Goal: Register for event/course

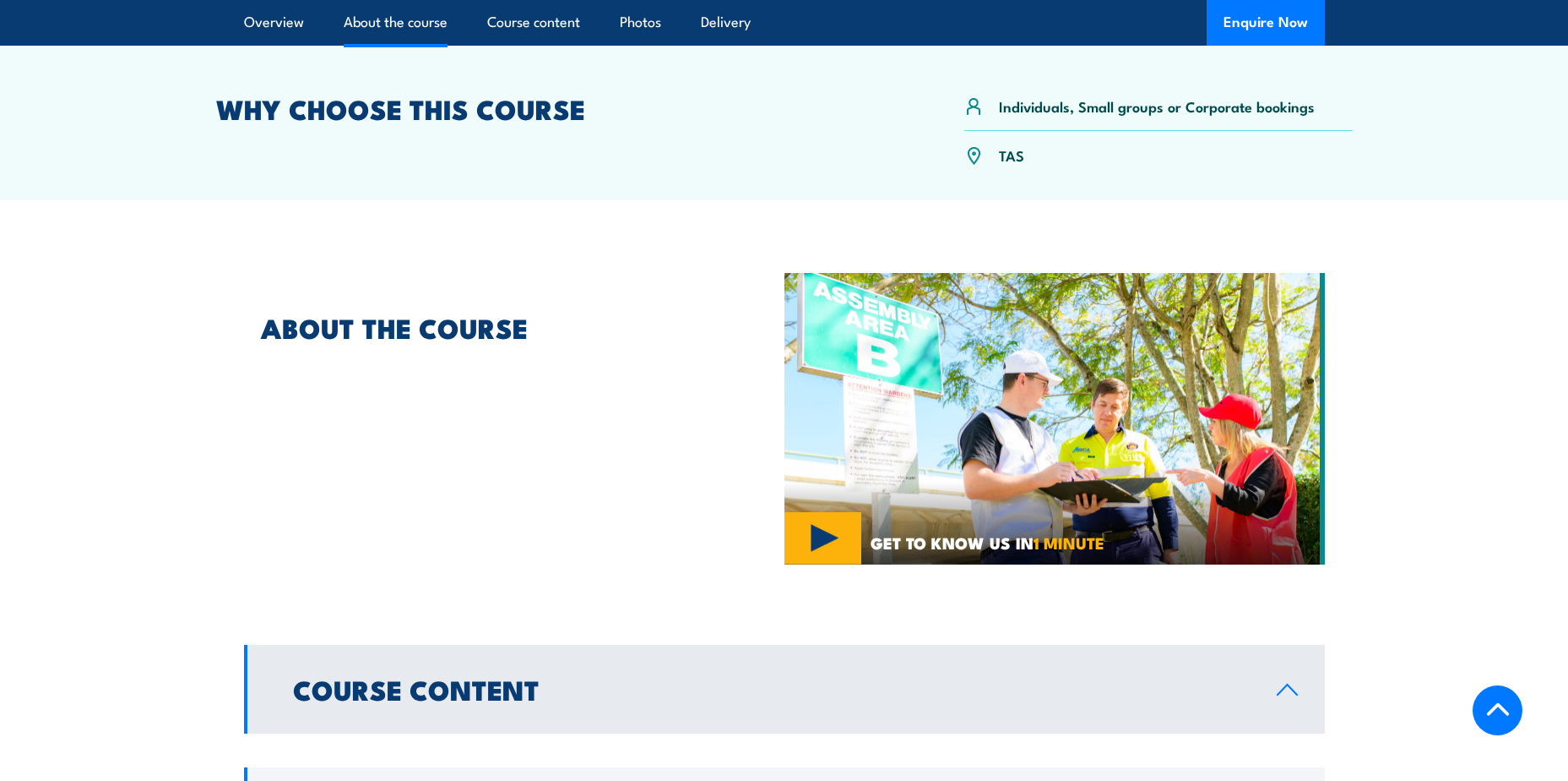
scroll to position [845, 0]
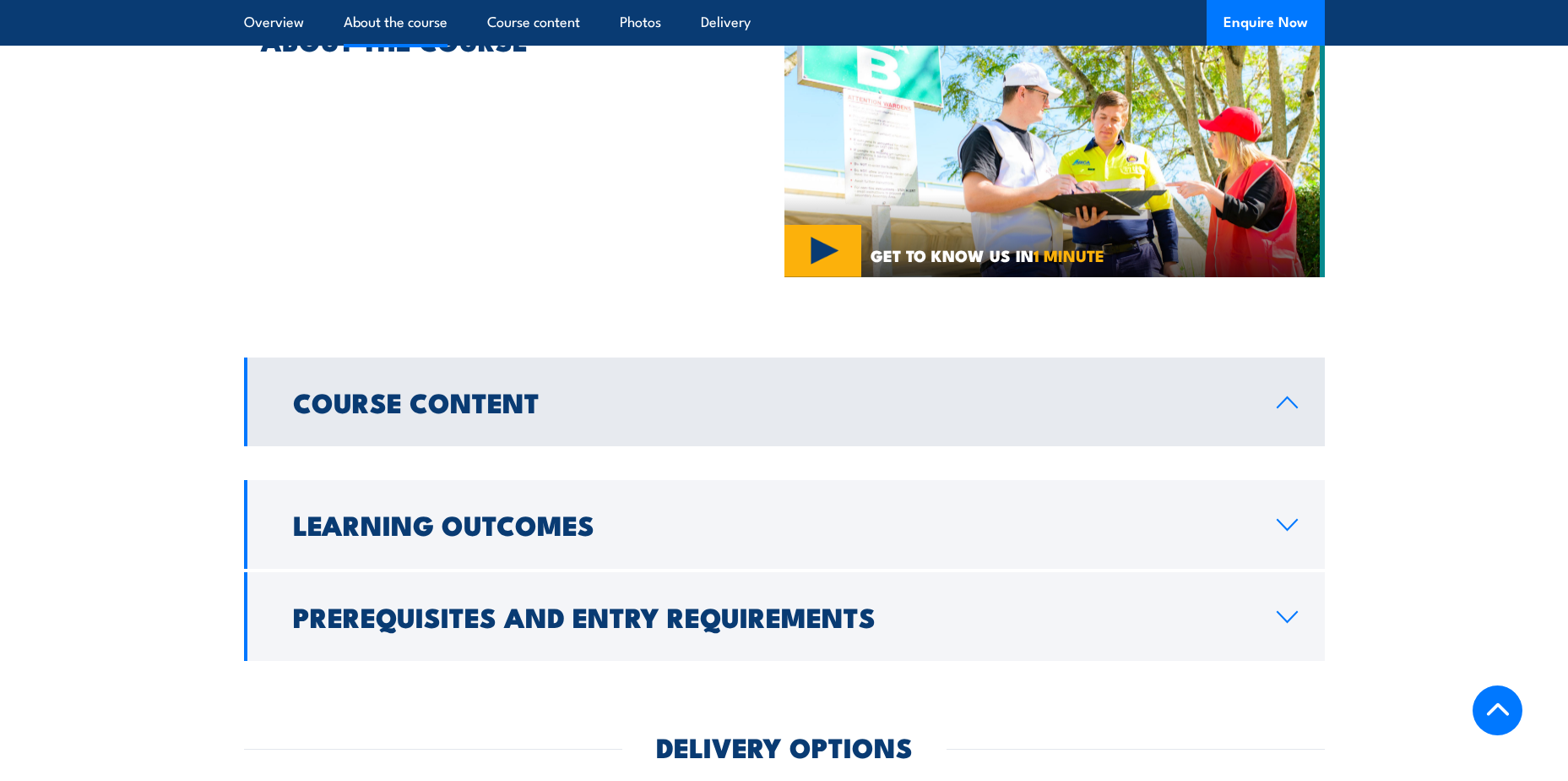
click at [476, 405] on h2 "Course Content" at bounding box center [771, 401] width 957 height 24
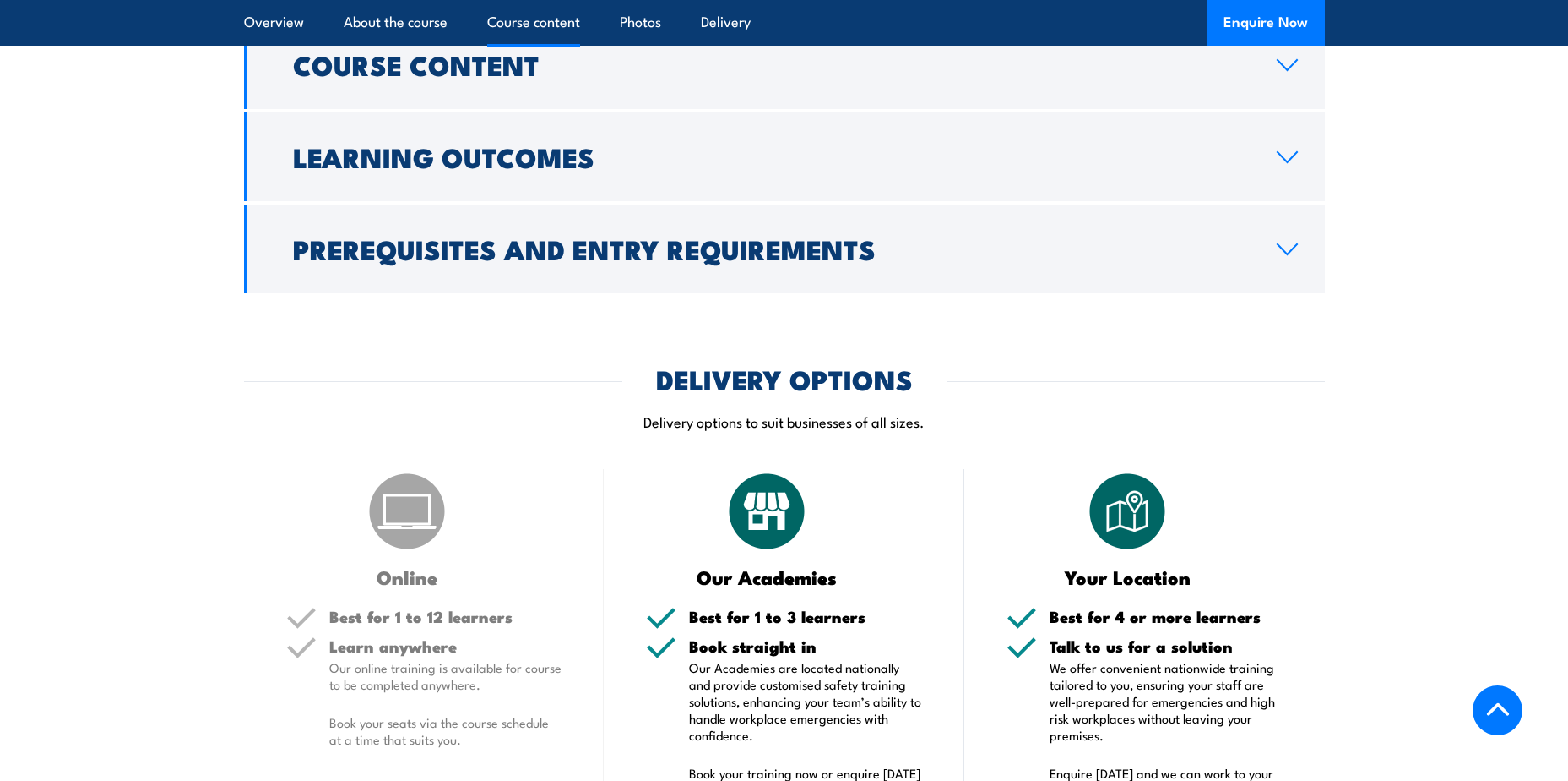
scroll to position [1183, 0]
click at [573, 165] on h2 "Learning Outcomes" at bounding box center [771, 155] width 957 height 24
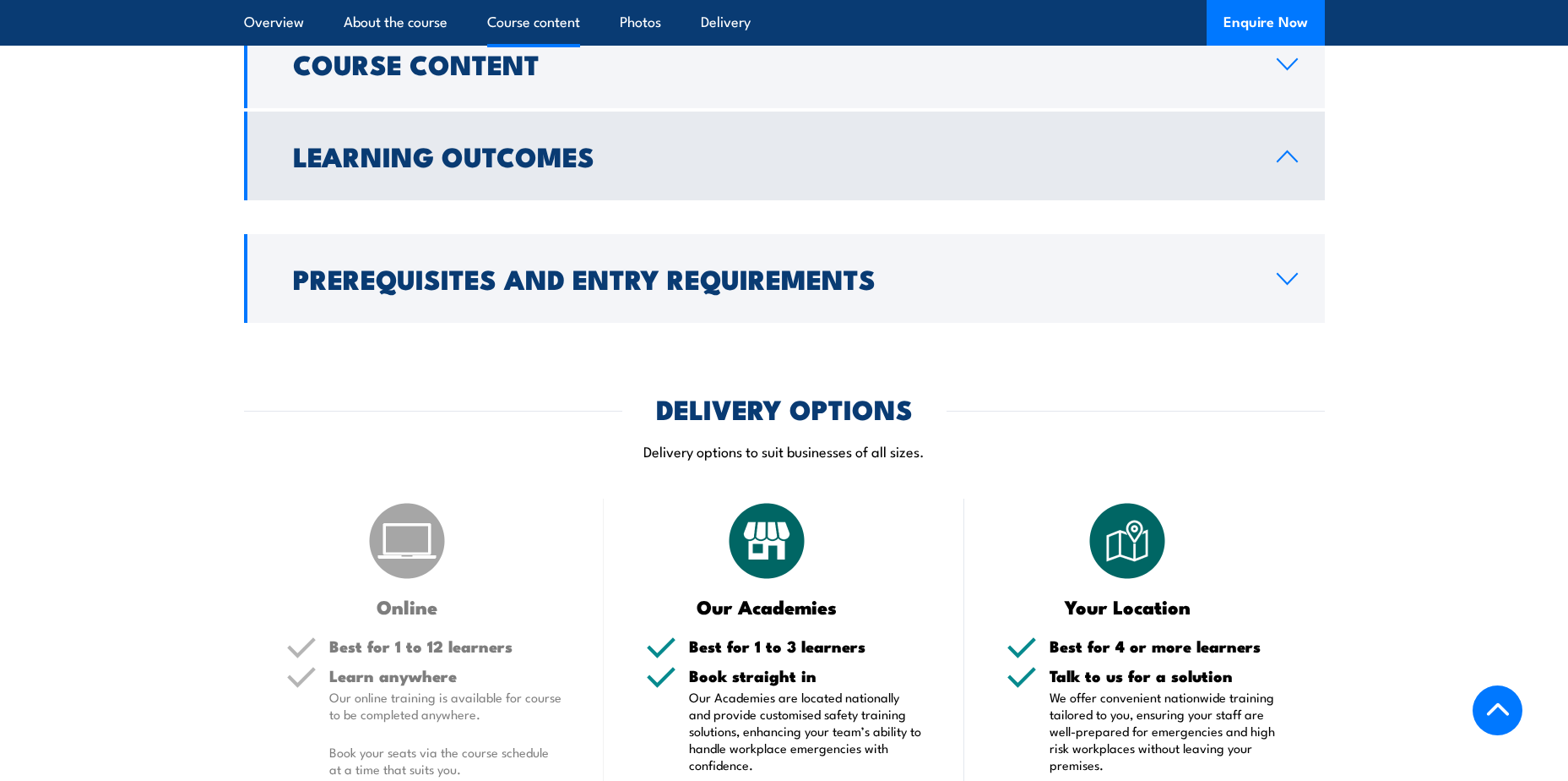
click at [564, 76] on link "Course Content" at bounding box center [784, 64] width 1081 height 89
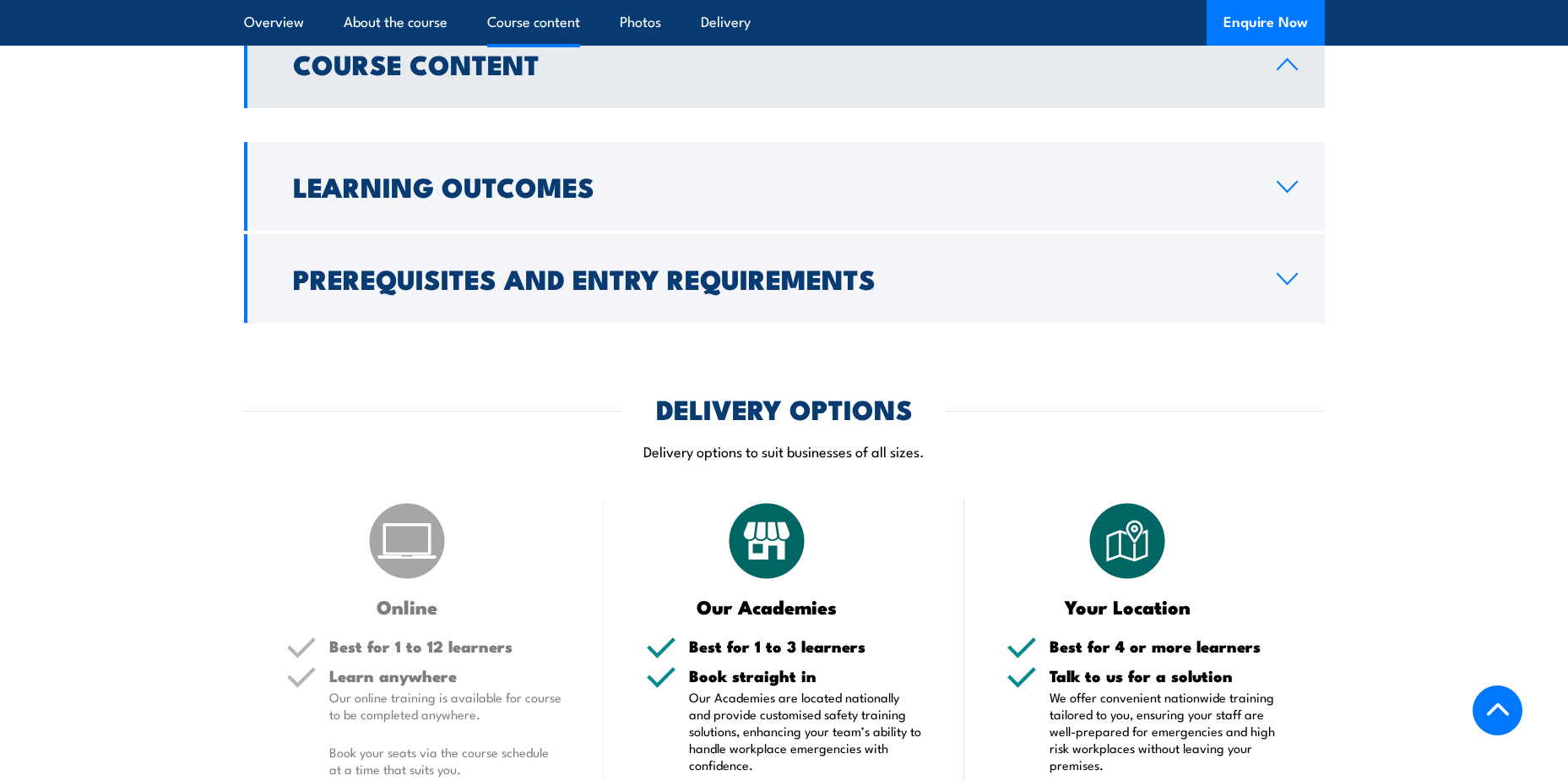
click at [603, 266] on h2 "Prerequisites and Entry Requirements" at bounding box center [771, 278] width 957 height 24
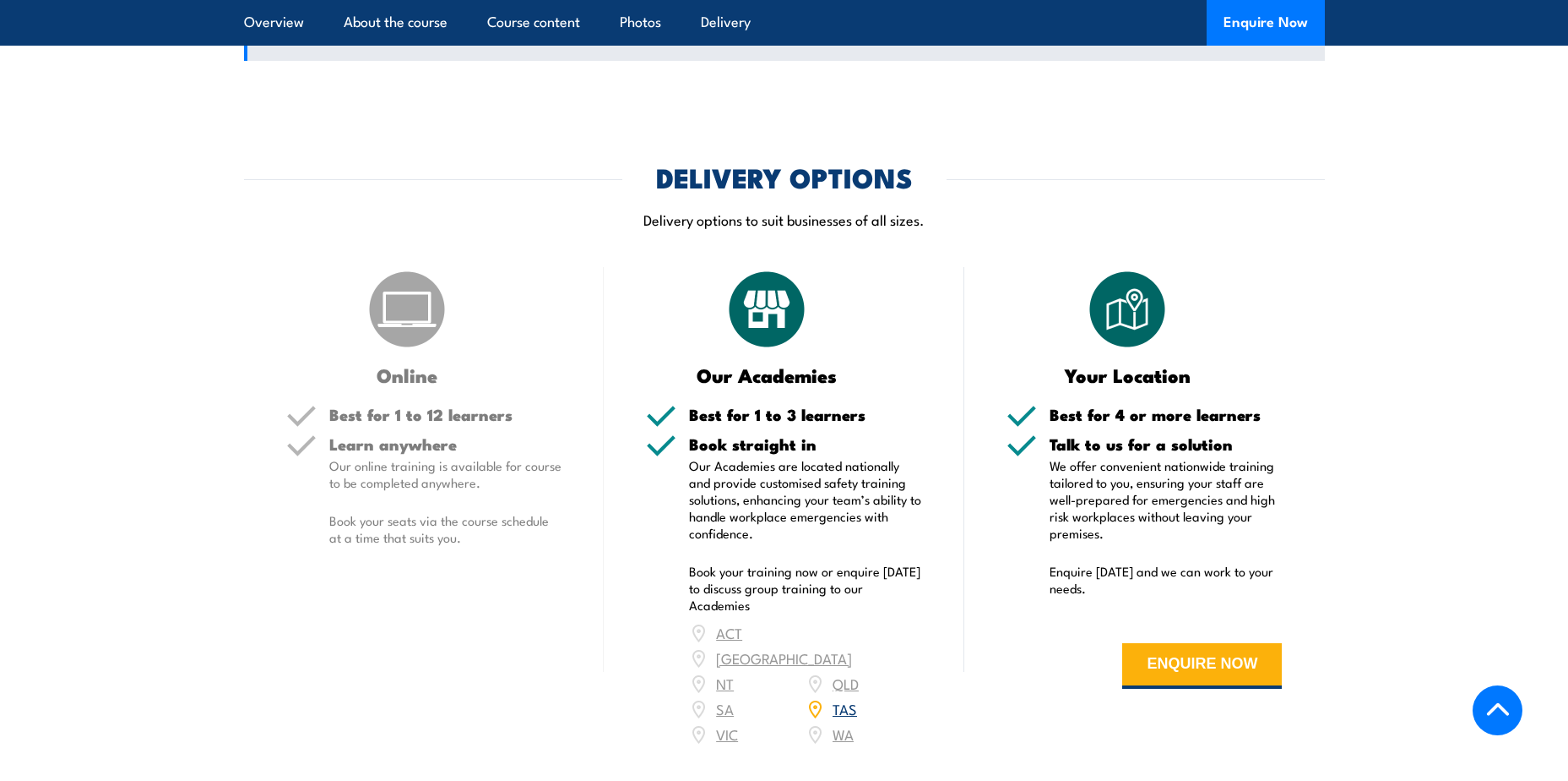
scroll to position [1437, 0]
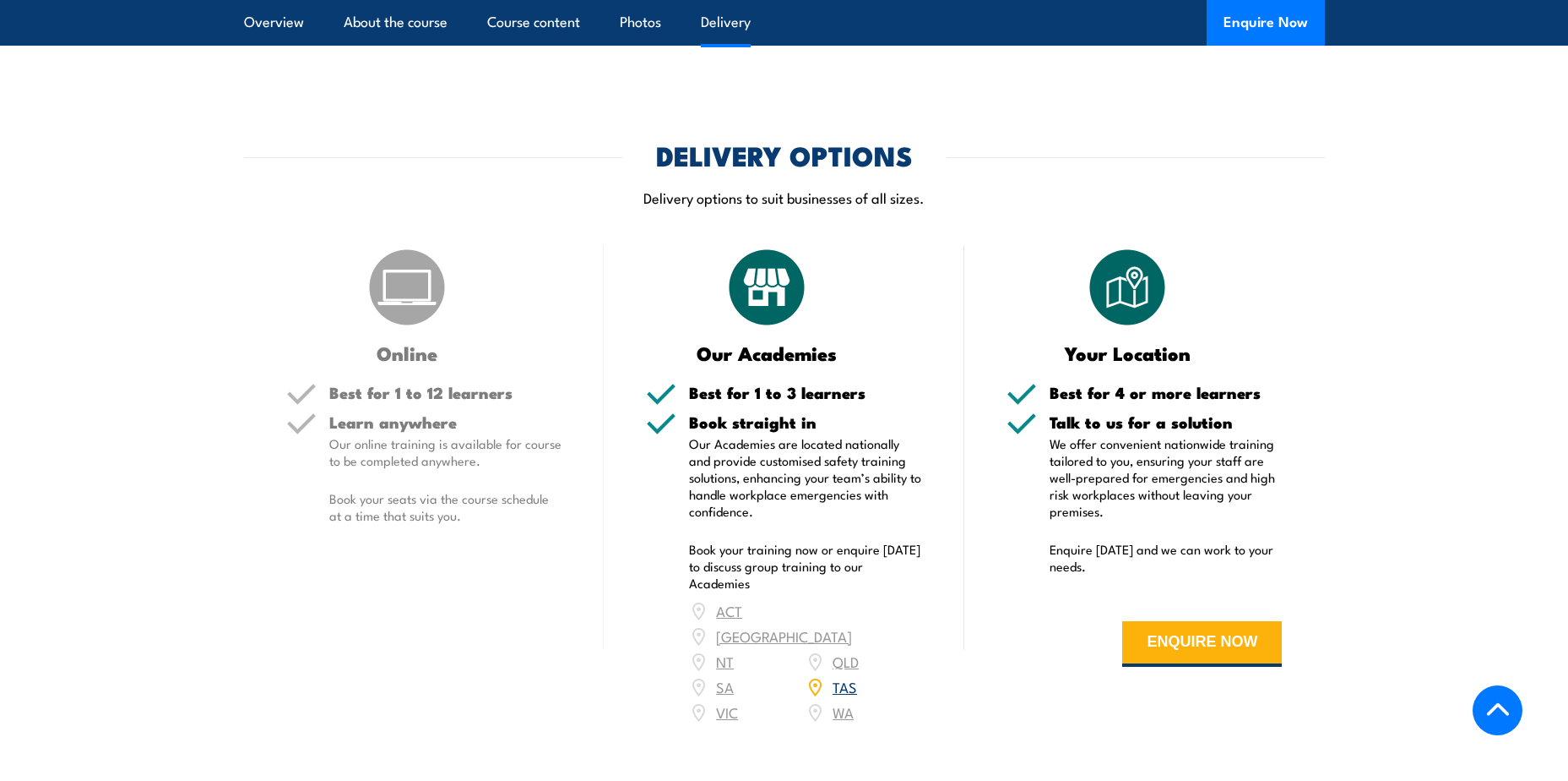
click at [1180, 643] on button "ENQUIRE NOW" at bounding box center [1203, 643] width 160 height 45
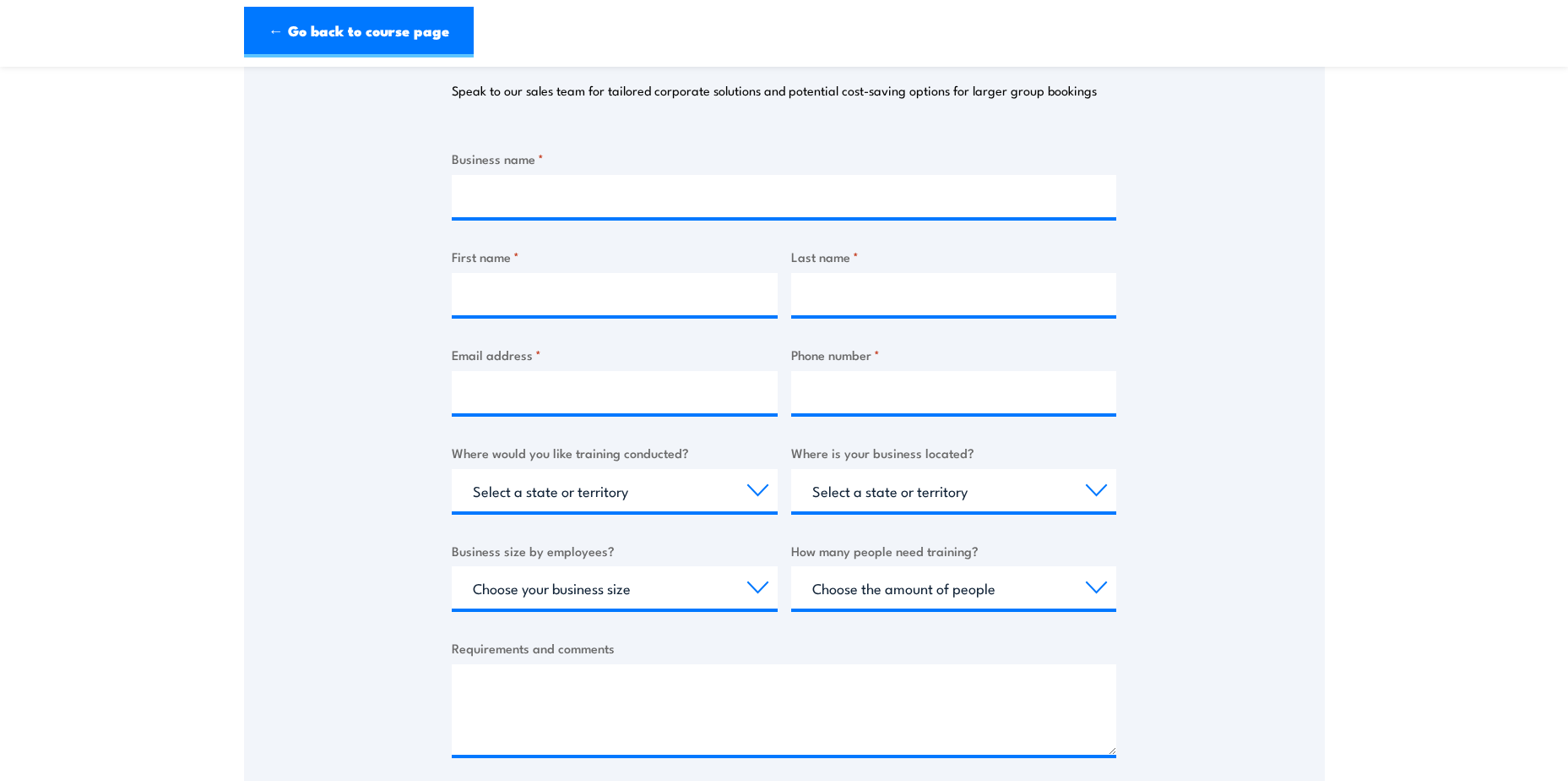
scroll to position [254, 0]
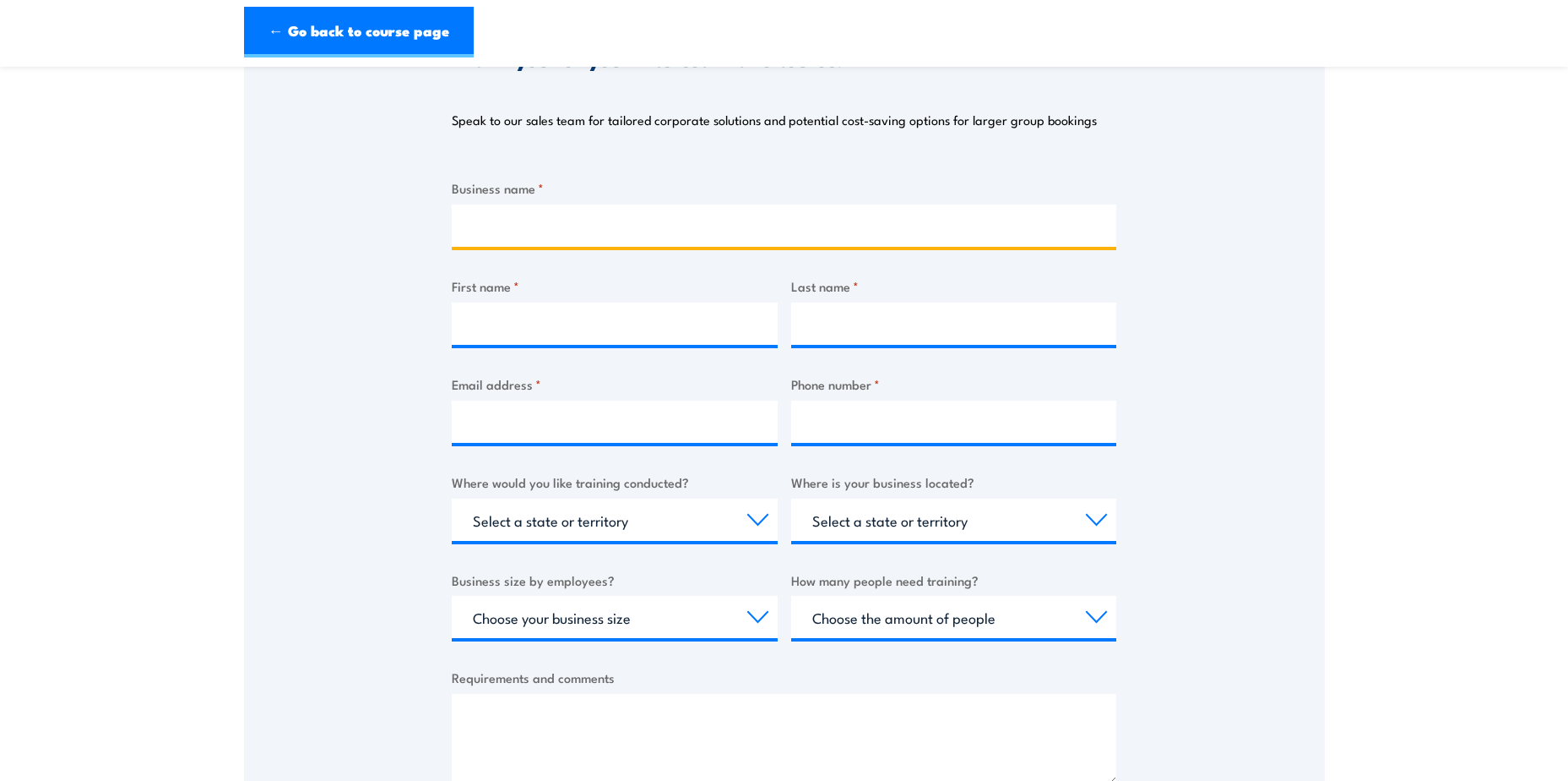
click at [532, 222] on input "Business name *" at bounding box center [784, 226] width 665 height 42
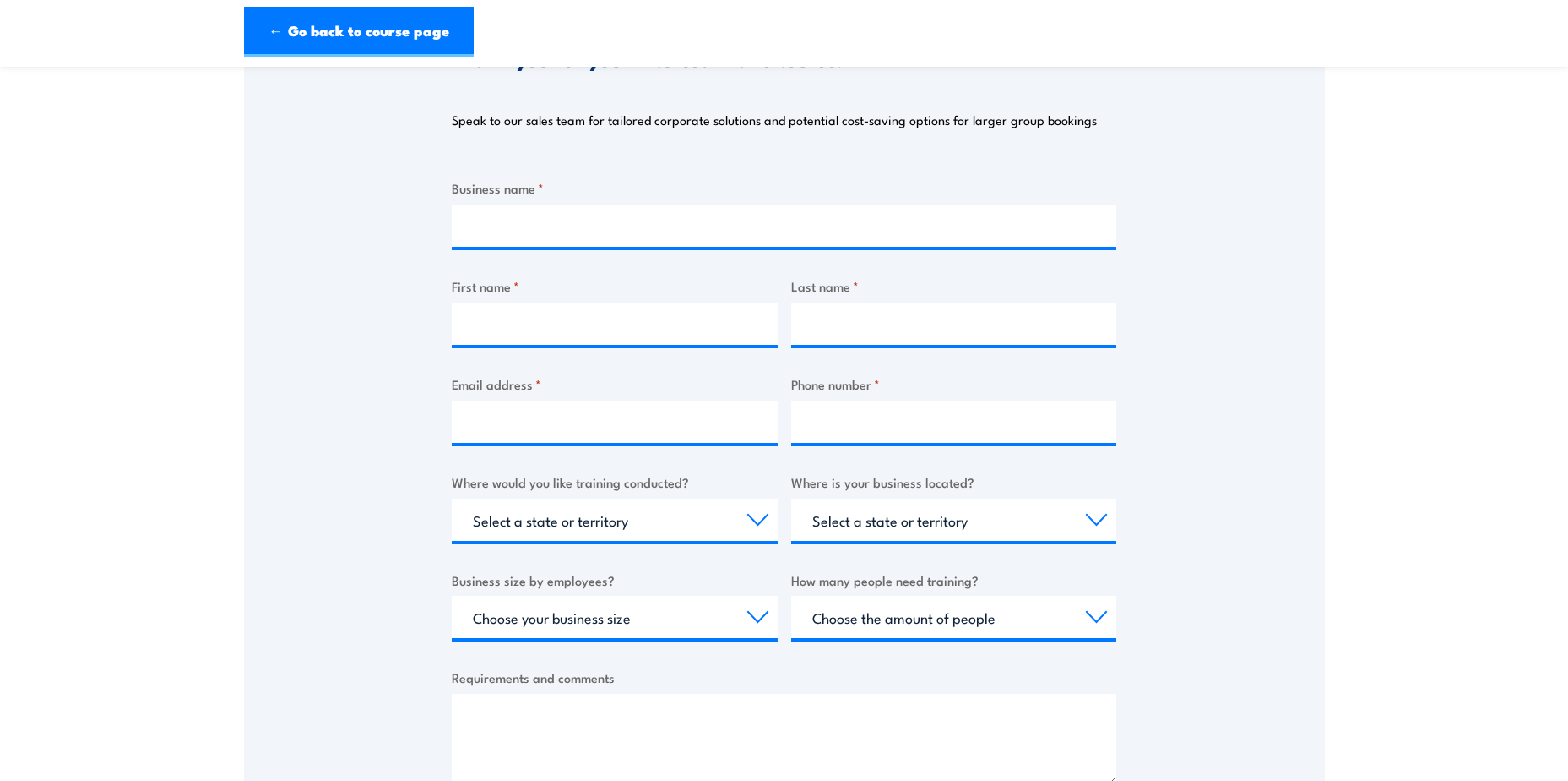
click at [372, 310] on div "Thank you for your interest in this course. Speak to our sales team for tailore…" at bounding box center [784, 411] width 1081 height 844
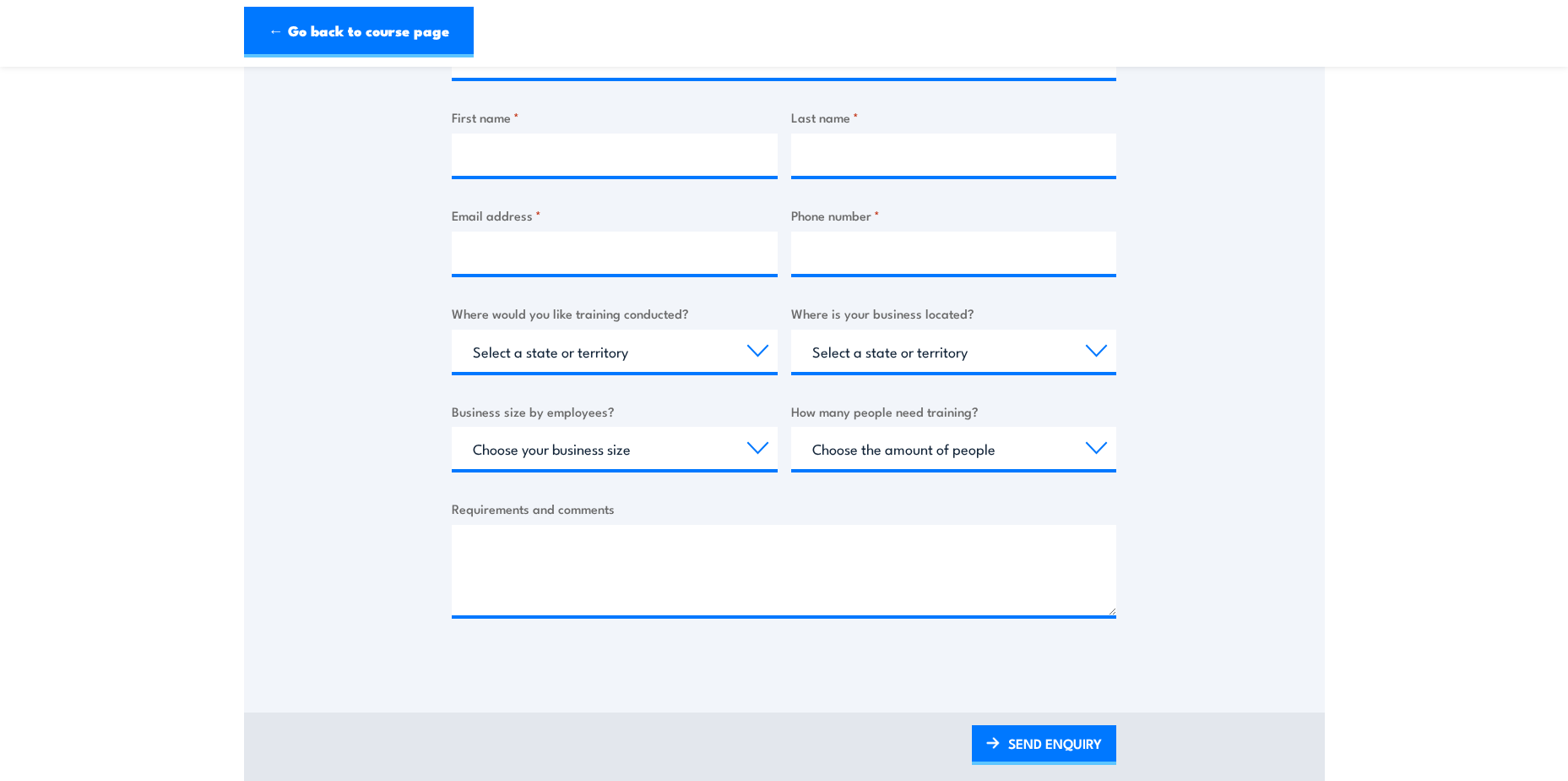
scroll to position [507, 0]
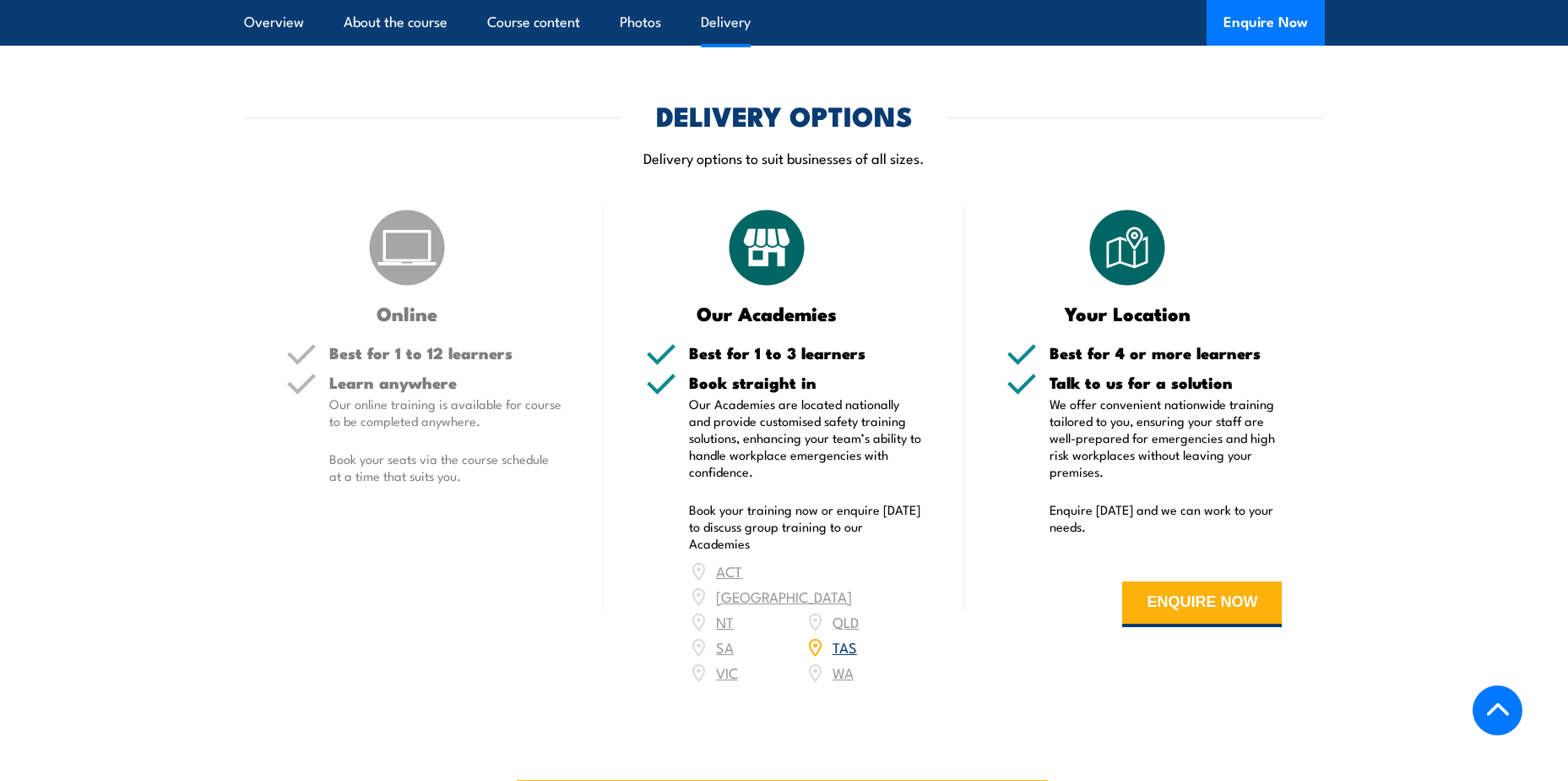
click at [775, 261] on img at bounding box center [767, 248] width 85 height 85
click at [849, 636] on link "TAS" at bounding box center [844, 646] width 24 height 20
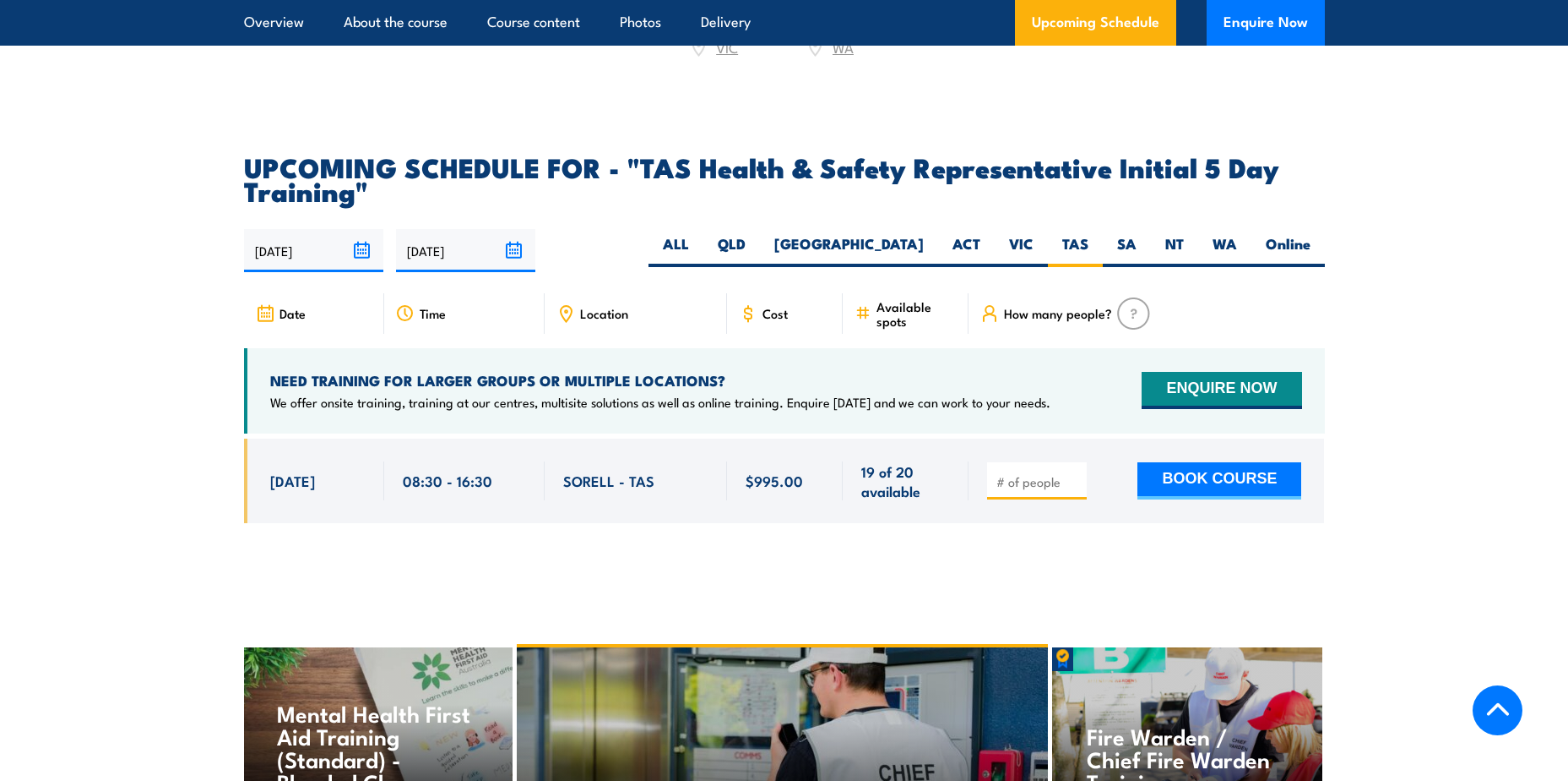
scroll to position [2477, 0]
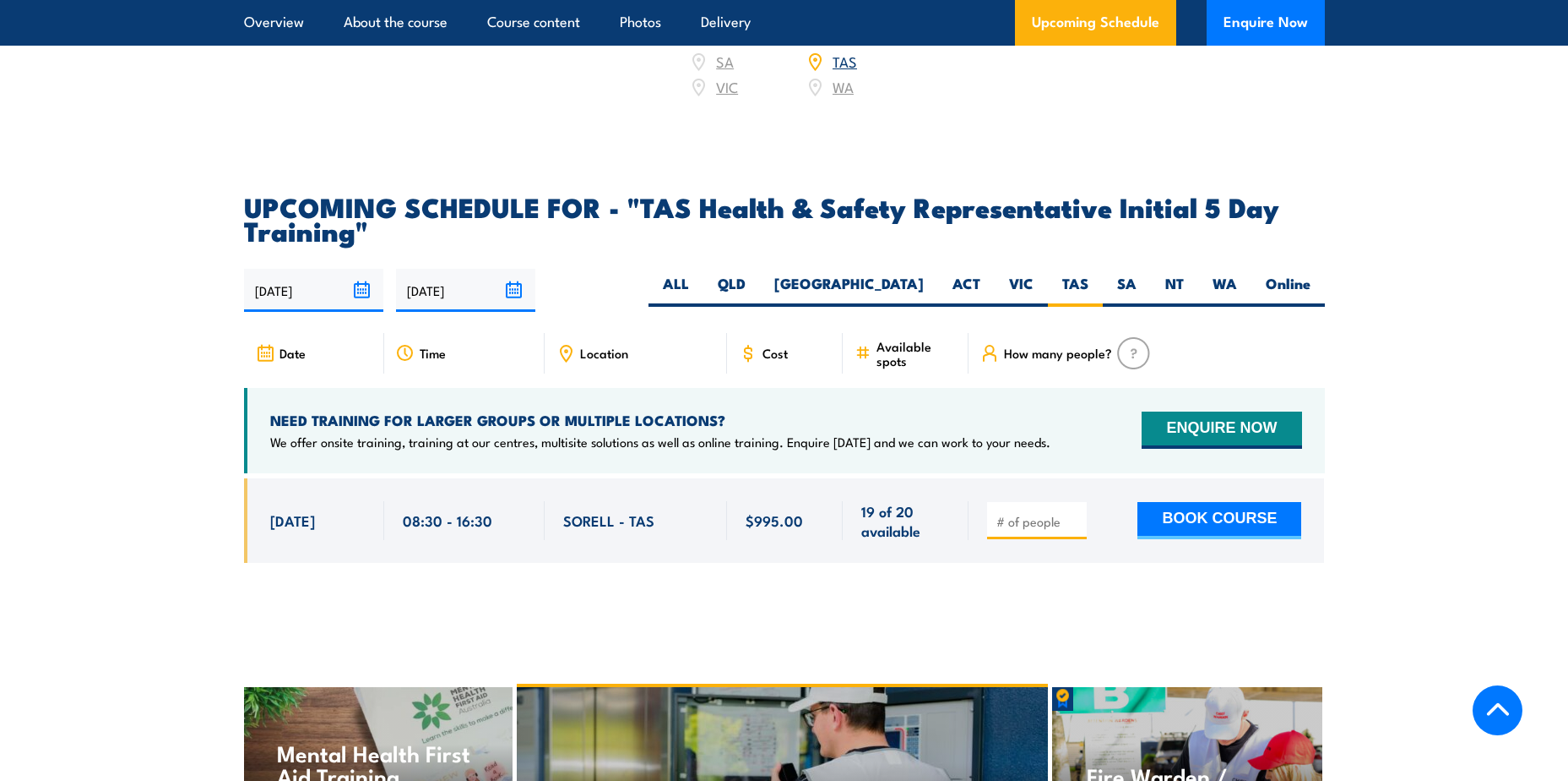
click at [286, 345] on span "Date" at bounding box center [292, 352] width 26 height 14
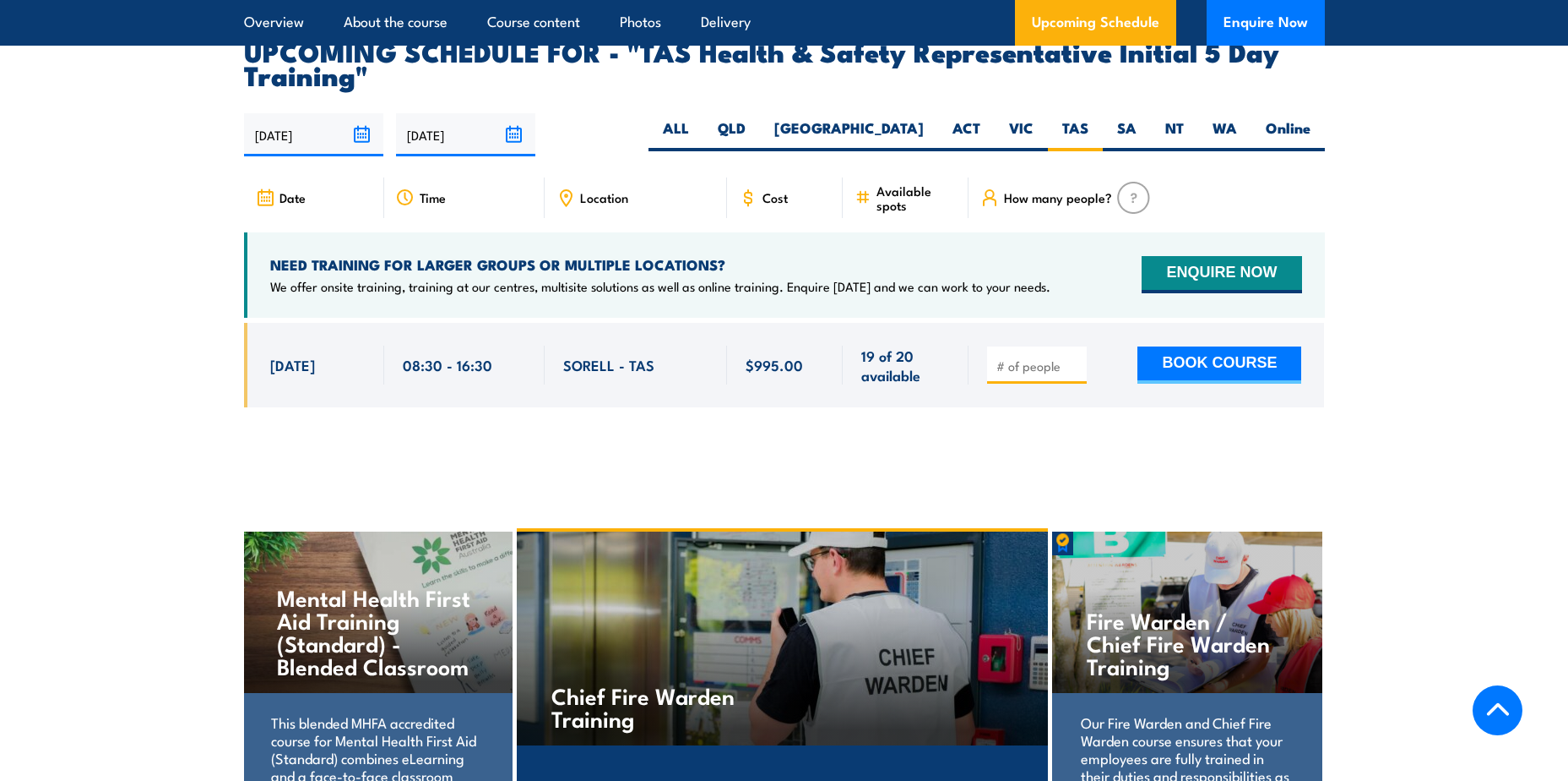
scroll to position [2647, 0]
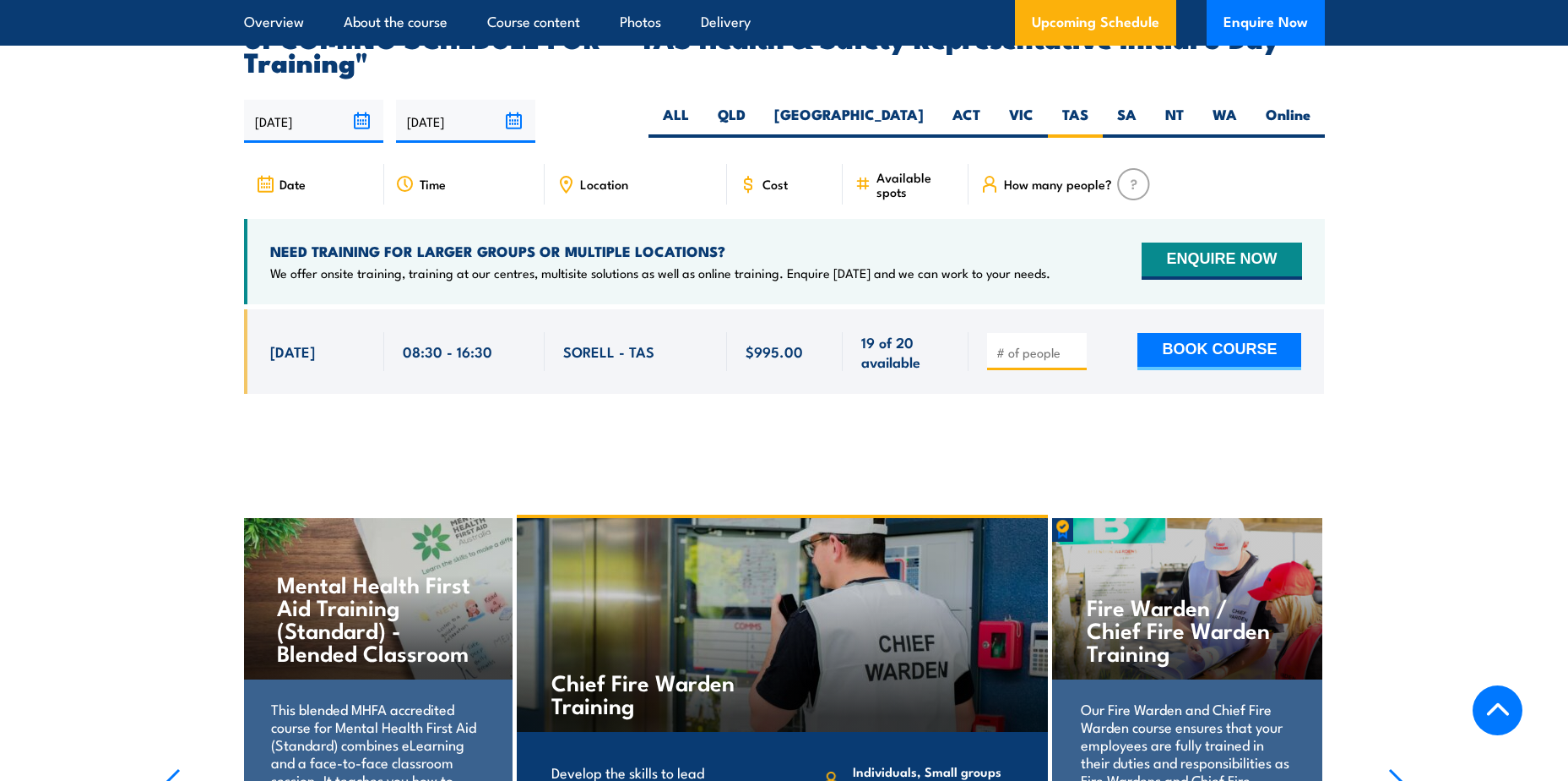
click at [1035, 344] on input "number" at bounding box center [1039, 353] width 85 height 17
type input "3"
click at [1137, 333] on button "BOOK COURSE" at bounding box center [1219, 351] width 164 height 38
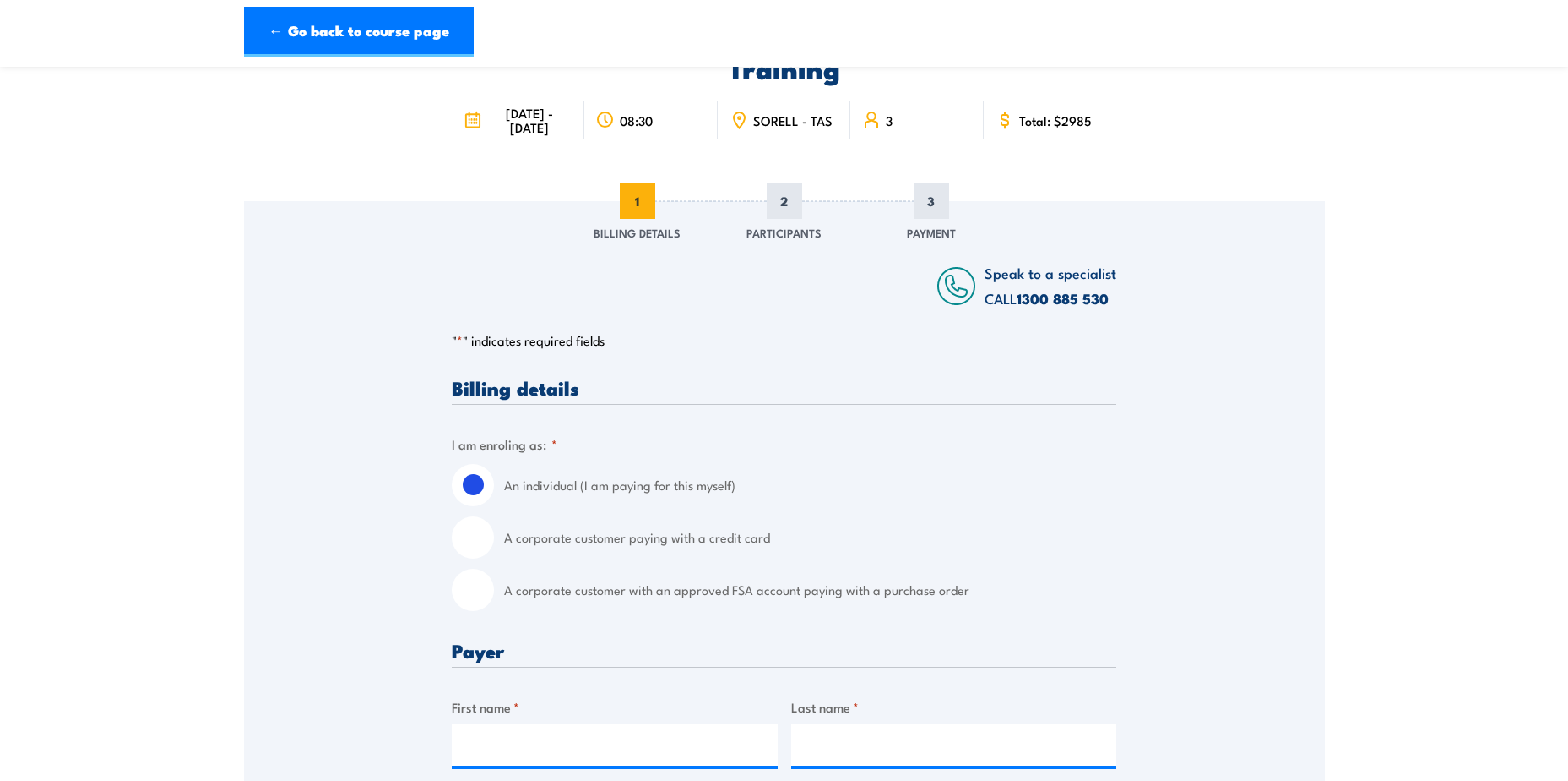
scroll to position [169, 0]
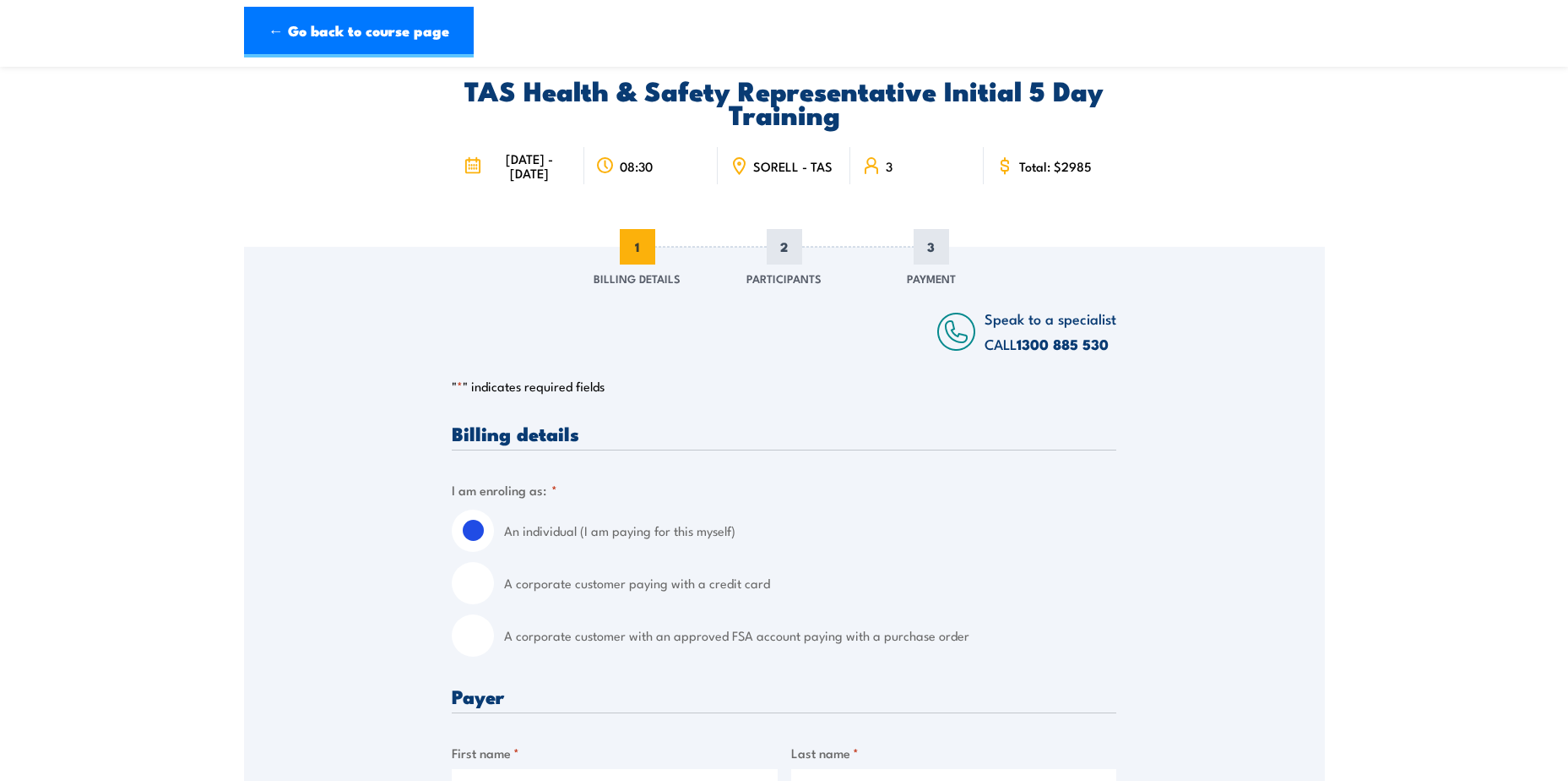
scroll to position [0, 0]
